Goal: Navigation & Orientation: Go to known website

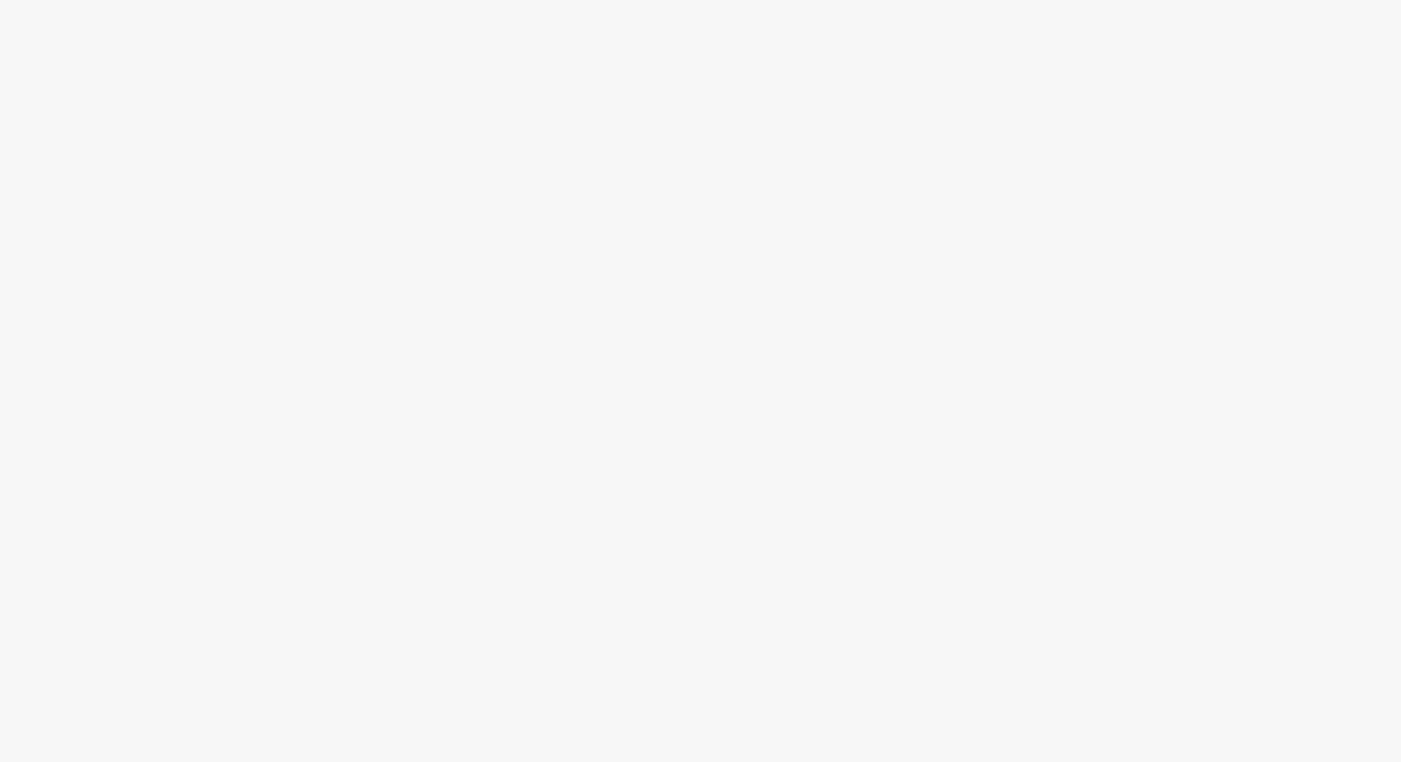
click at [1164, 94] on div at bounding box center [700, 415] width 1401 height 696
click at [877, 220] on div at bounding box center [700, 415] width 1401 height 696
